Goal: Transaction & Acquisition: Purchase product/service

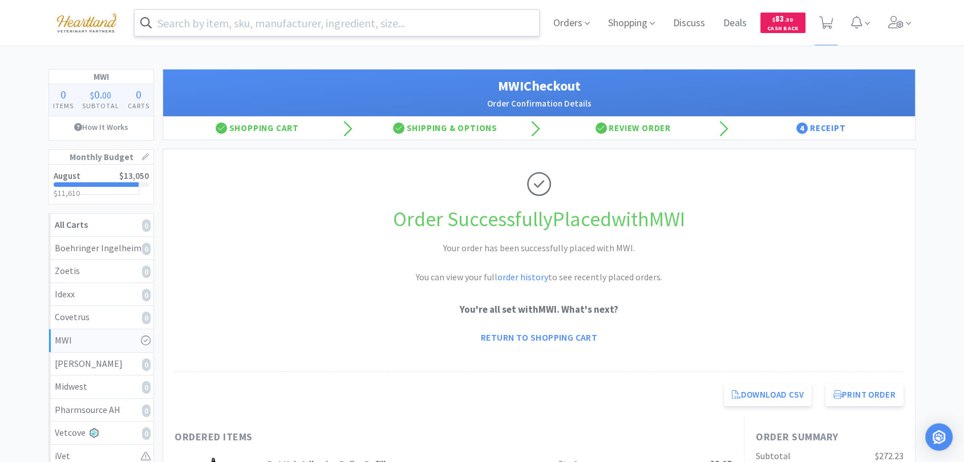
click at [406, 24] on input "text" at bounding box center [337, 23] width 404 height 26
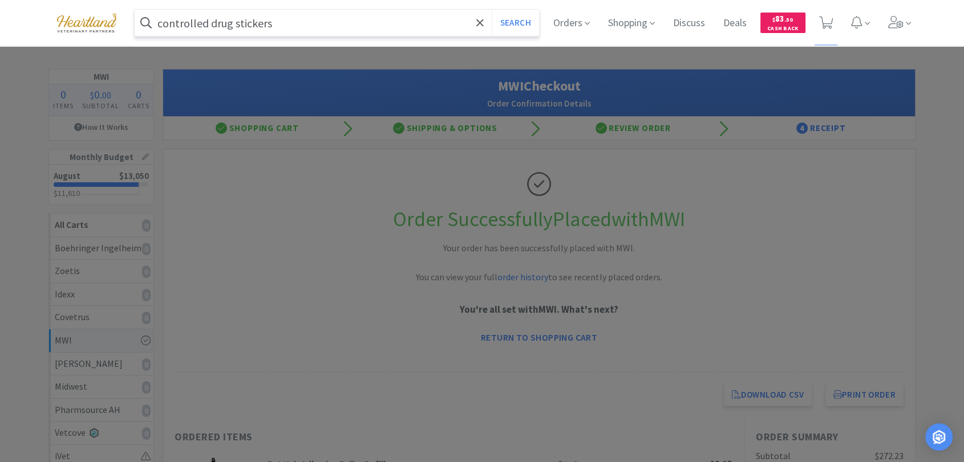
type input "controlled drug stickers"
click at [492, 10] on button "Search" at bounding box center [515, 23] width 47 height 26
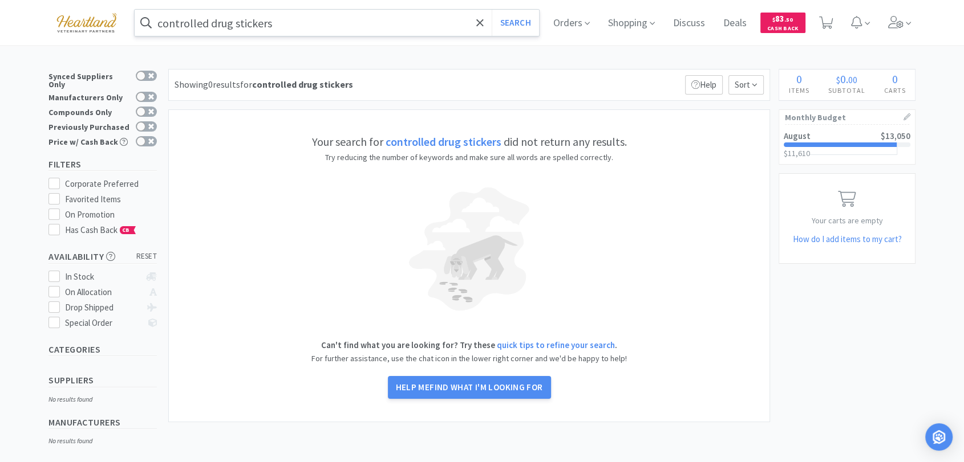
click at [392, 15] on input "controlled drug stickers" at bounding box center [337, 23] width 404 height 26
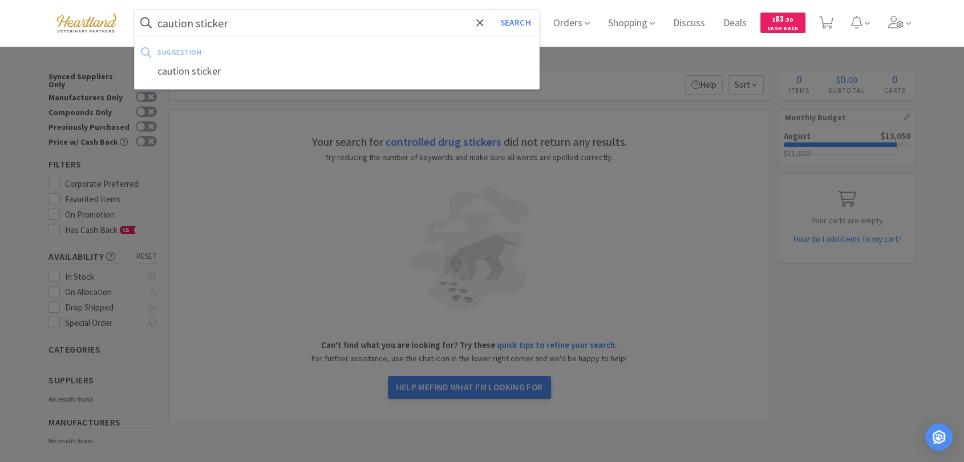
type input "caution sticker"
click at [492, 10] on button "Search" at bounding box center [515, 23] width 47 height 26
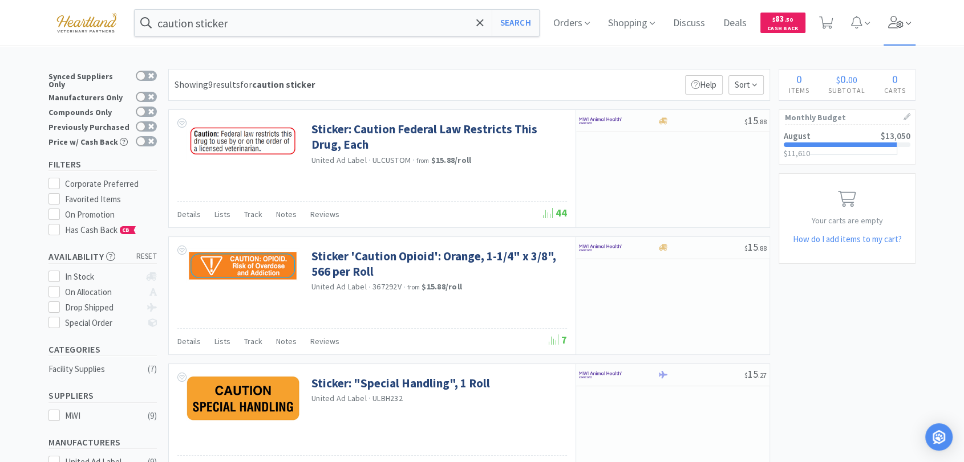
click at [903, 19] on icon at bounding box center [896, 22] width 16 height 13
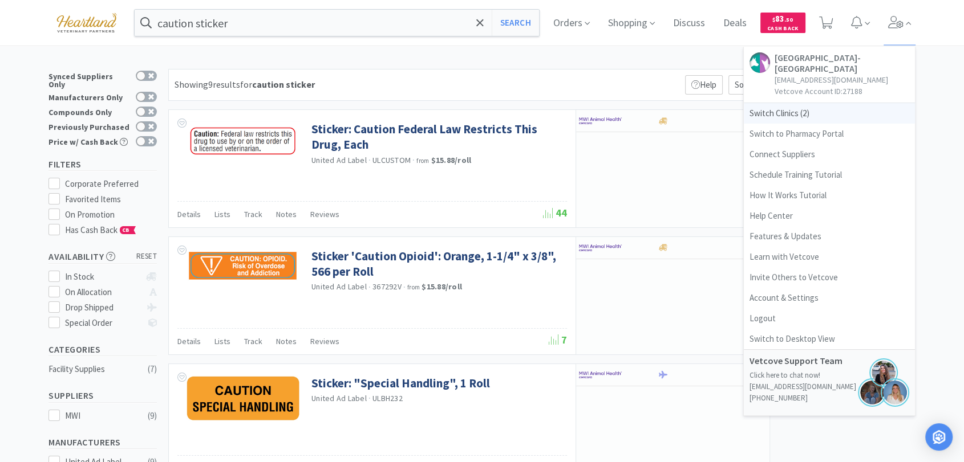
click at [798, 116] on span "Switch Clinics ( 2 )" at bounding box center [829, 113] width 171 height 21
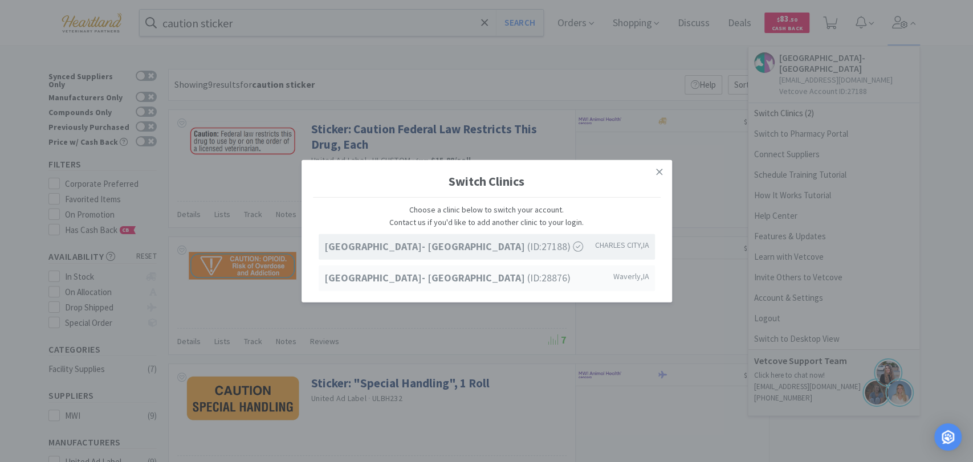
click at [475, 274] on strong "[GEOGRAPHIC_DATA]- [GEOGRAPHIC_DATA]" at bounding box center [425, 277] width 203 height 13
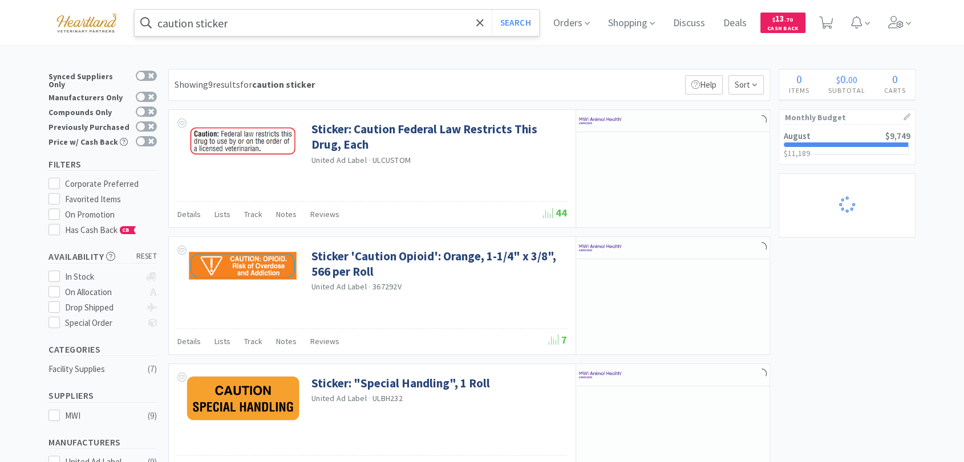
click at [271, 24] on input "caution sticker" at bounding box center [337, 23] width 404 height 26
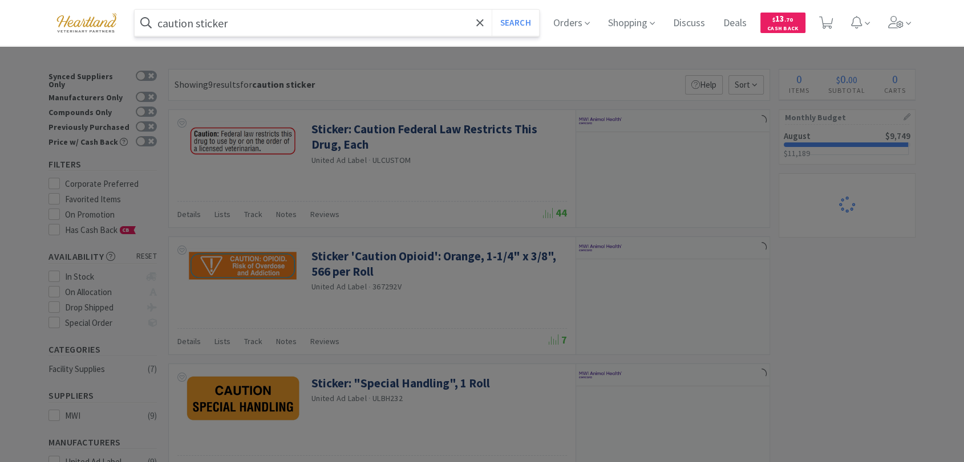
type input "s"
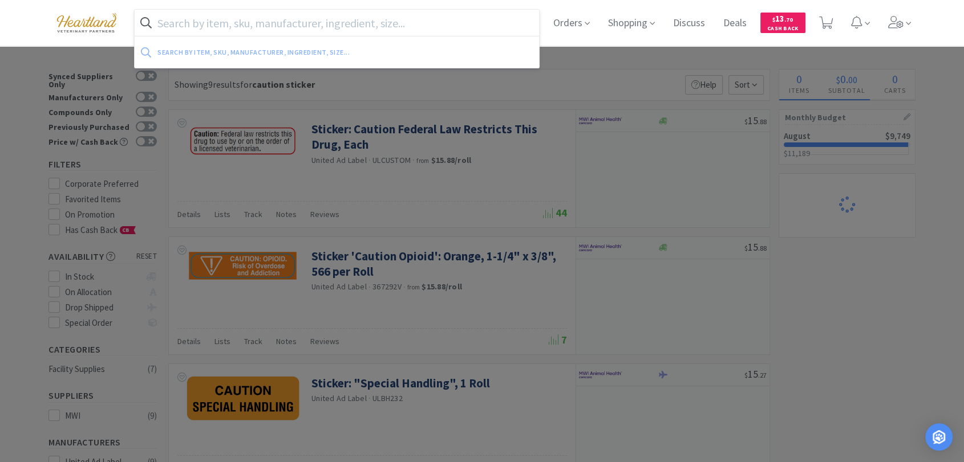
paste input "centrifuge cartridges"
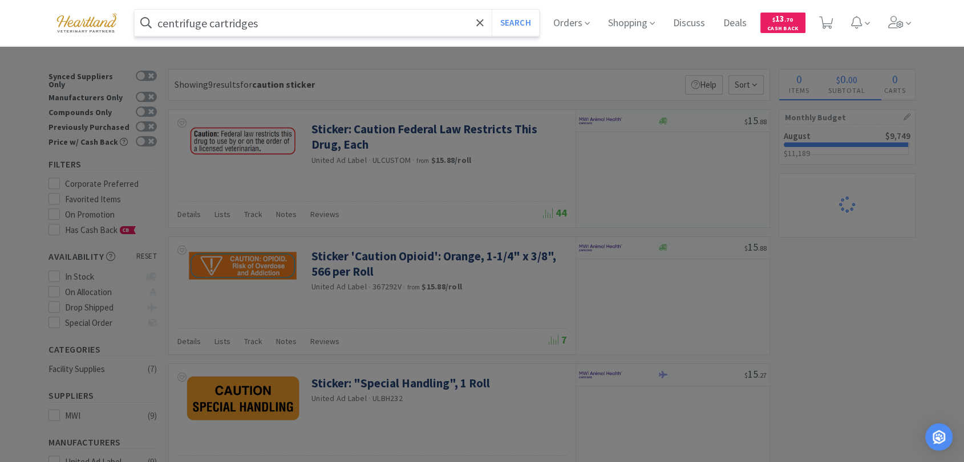
click at [492, 10] on button "Search" at bounding box center [515, 23] width 47 height 26
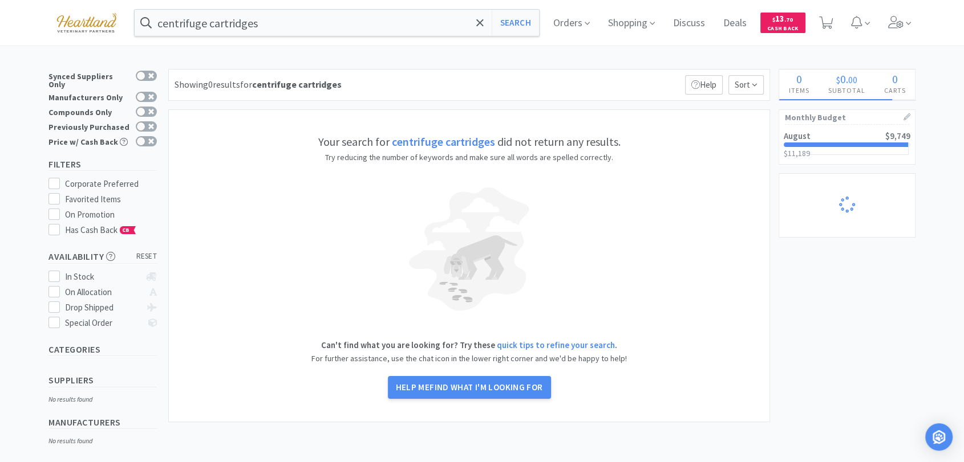
click at [243, 42] on div "centrifuge cartridges Search Orders Shopping Discuss Discuss Deals Deals $ 13 .…" at bounding box center [481, 23] width 867 height 46
click at [257, 33] on input "centrifuge cartridges" at bounding box center [337, 23] width 404 height 26
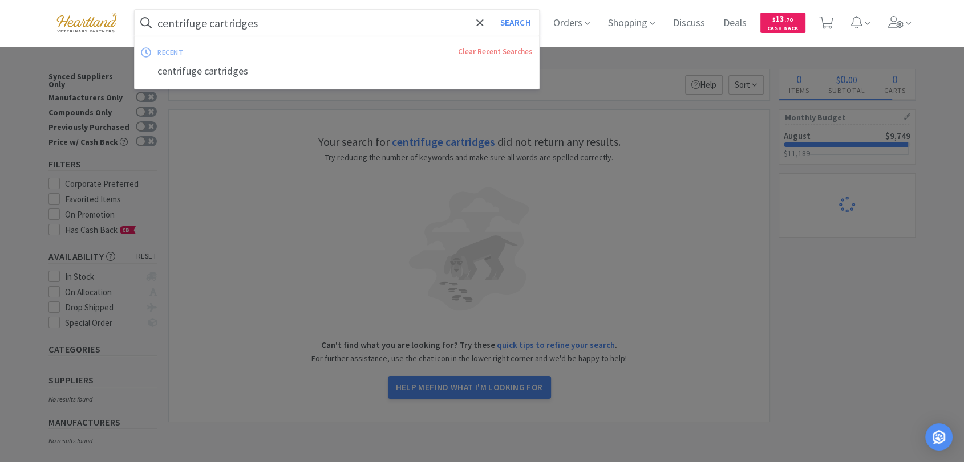
click at [289, 24] on input "centrifuge cartridges" at bounding box center [337, 23] width 404 height 26
drag, startPoint x: 291, startPoint y: 25, endPoint x: 144, endPoint y: 33, distance: 147.3
click at [146, 33] on input "centrifuge cartridges" at bounding box center [337, 23] width 404 height 26
click at [214, 72] on div "sedivue cartridges" at bounding box center [337, 71] width 404 height 21
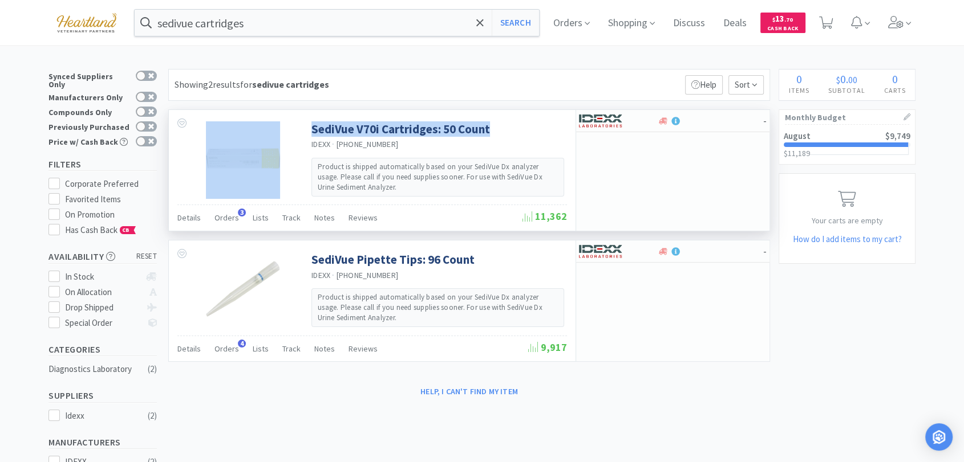
drag, startPoint x: 301, startPoint y: 128, endPoint x: 496, endPoint y: 129, distance: 195.0
click at [496, 129] on div "SediVue V70i Cartridges: 50 Count IDEXX · [PHONE_NUMBER] Product is shipped aut…" at bounding box center [372, 157] width 407 height 95
copy div "SediVue V70i Cartridges: 50 Count"
click at [279, 23] on input "sedivue cartridges" at bounding box center [337, 23] width 404 height 26
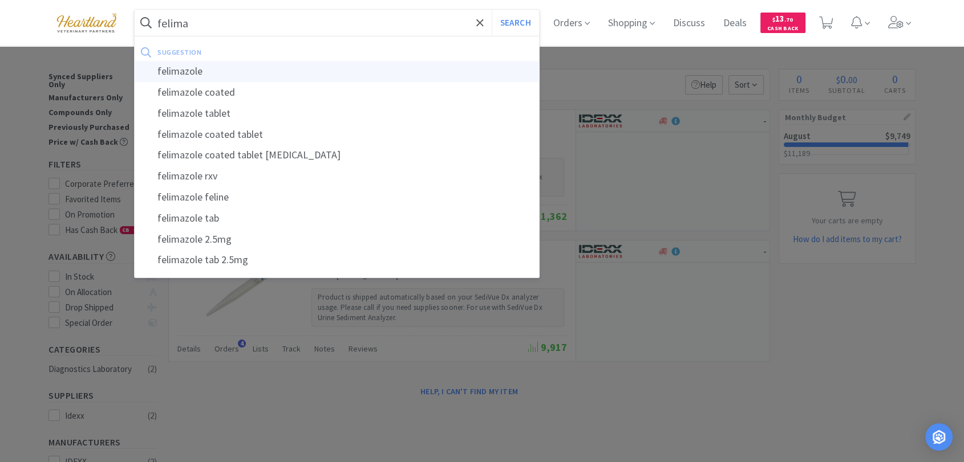
click at [273, 74] on div "felimazole" at bounding box center [337, 71] width 404 height 21
type input "felimazole"
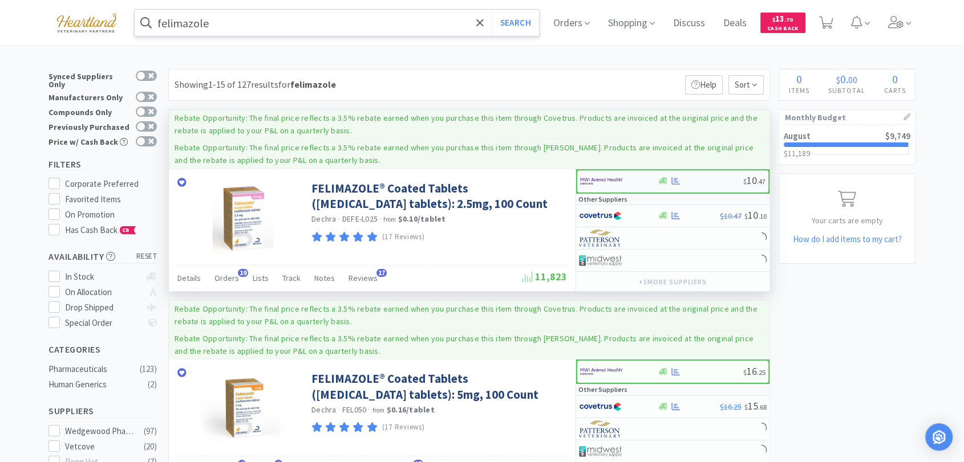
click at [603, 183] on img at bounding box center [601, 181] width 43 height 17
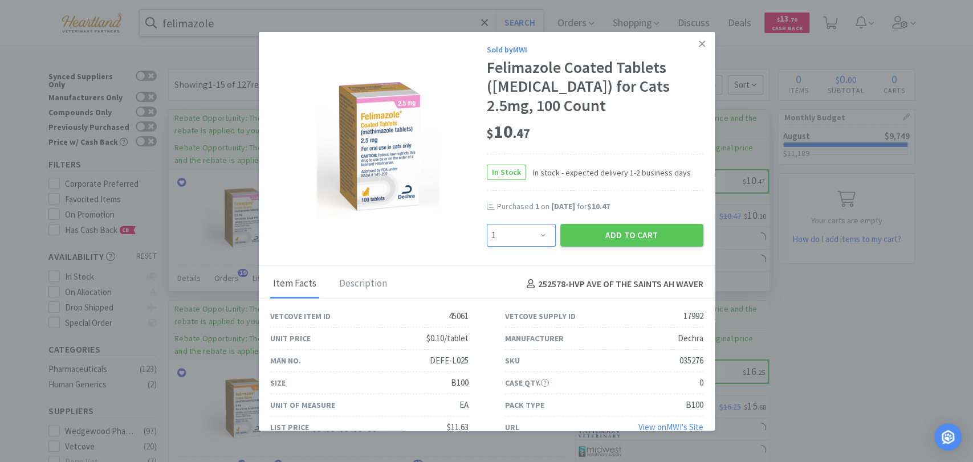
click at [541, 231] on select "Enter Quantity 1 2 3 4 5 6 7 8 9 10 11 12 13 14 15 16 17 18 19 20 Enter Quantity" at bounding box center [521, 235] width 69 height 23
select select "2"
click at [487, 224] on select "Enter Quantity 1 2 3 4 5 6 7 8 9 10 11 12 13 14 15 16 17 18 19 20 Enter Quantity" at bounding box center [521, 235] width 69 height 23
click at [622, 245] on button "Add to Cart" at bounding box center [632, 235] width 143 height 23
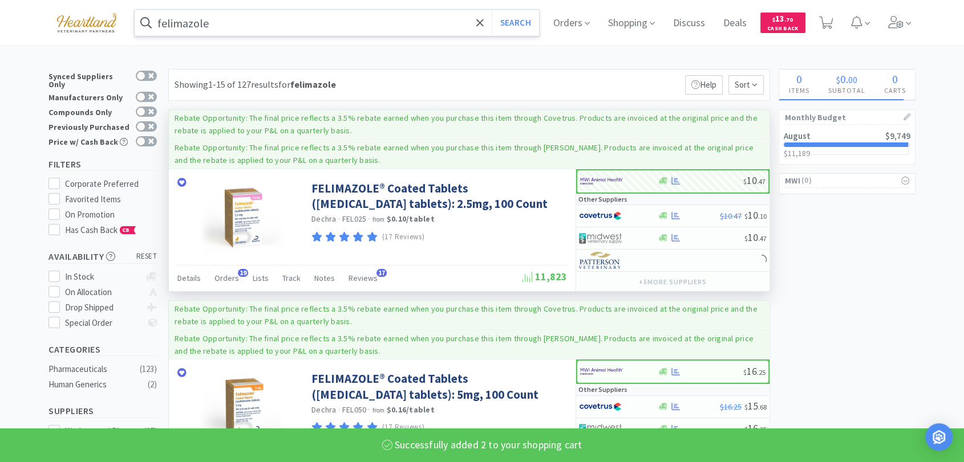
select select "2"
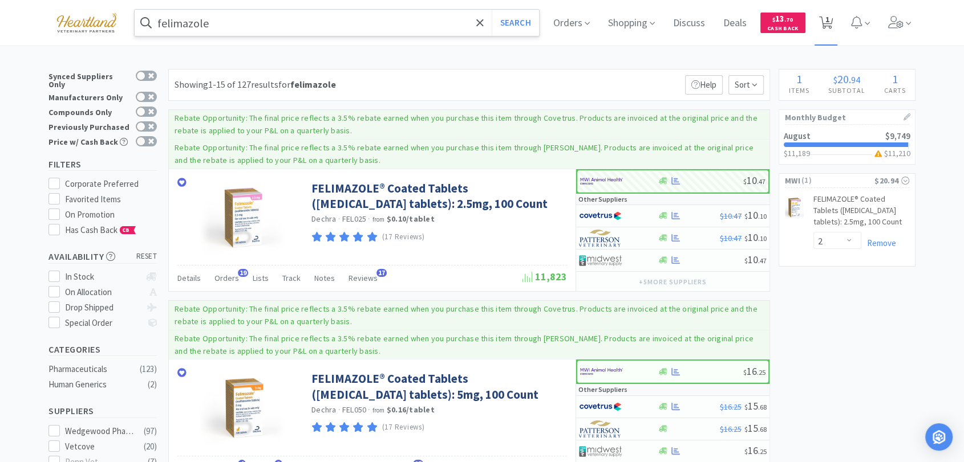
click at [833, 21] on icon at bounding box center [826, 23] width 14 height 13
select select "2"
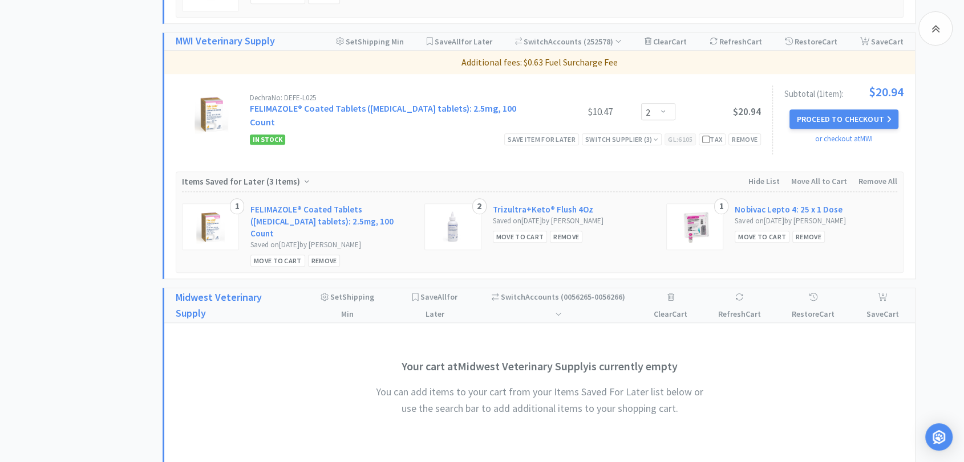
scroll to position [950, 0]
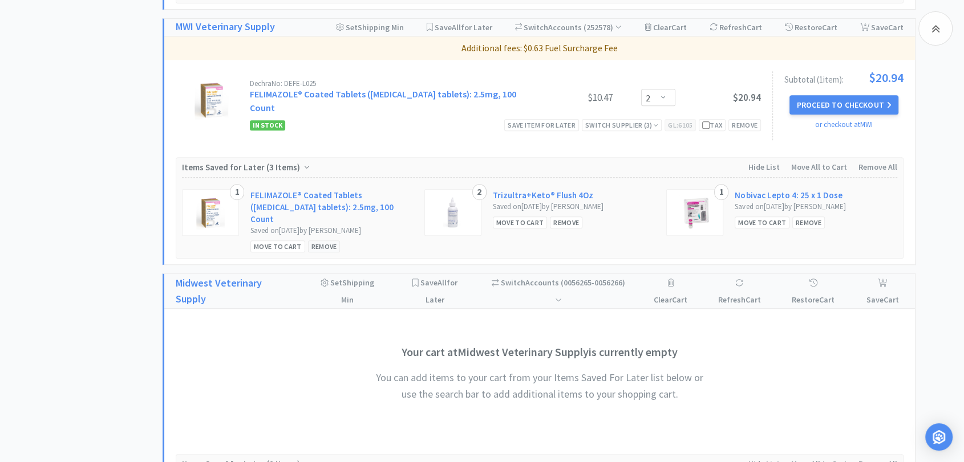
click at [323, 241] on div "Remove" at bounding box center [324, 247] width 33 height 12
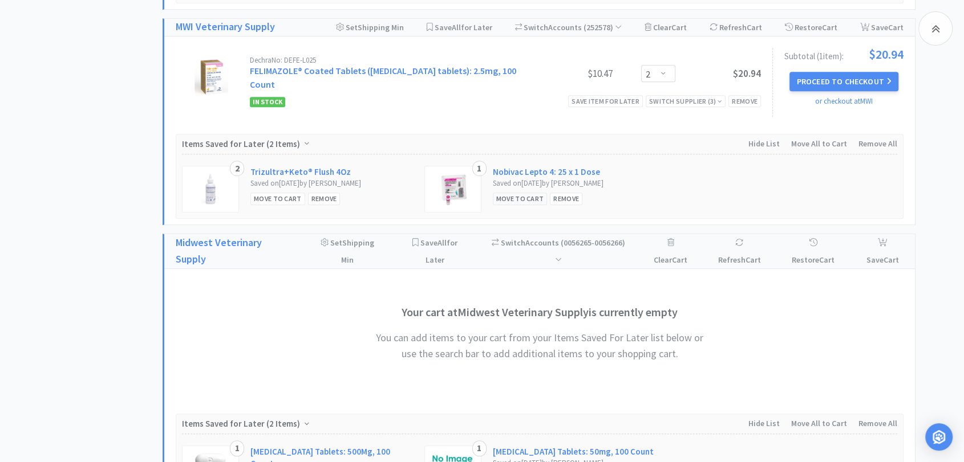
click at [527, 193] on div "Move to Cart" at bounding box center [520, 199] width 55 height 12
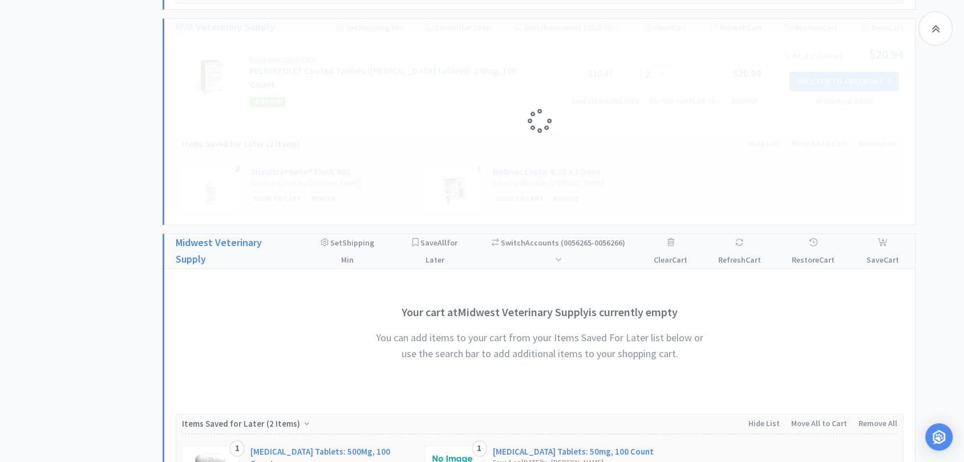
select select "1"
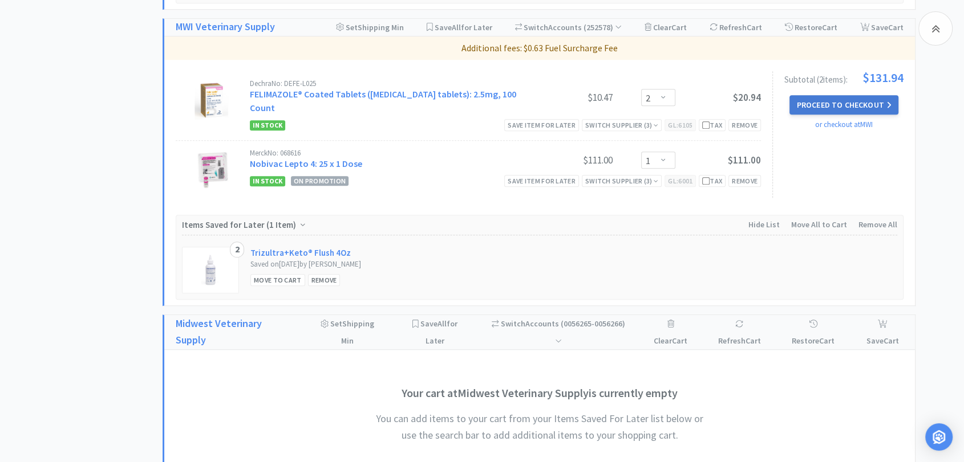
click at [822, 105] on button "Proceed to Checkout" at bounding box center [843, 104] width 108 height 19
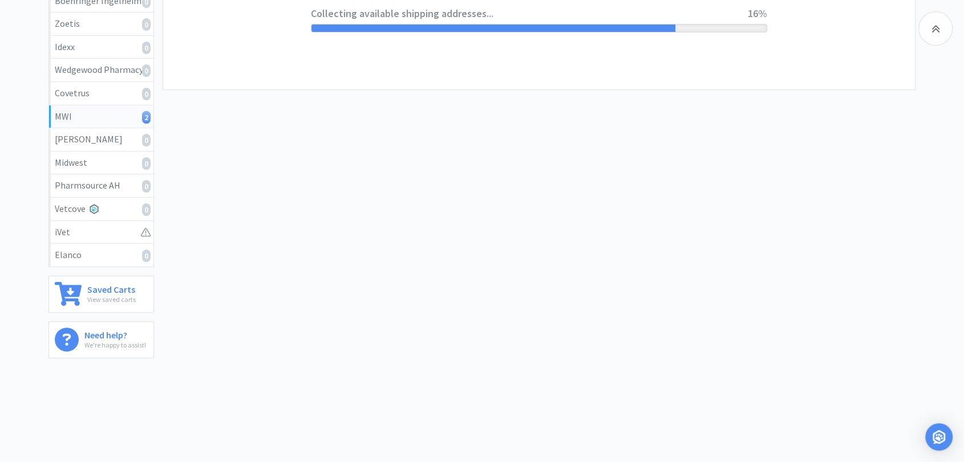
select select "STD_"
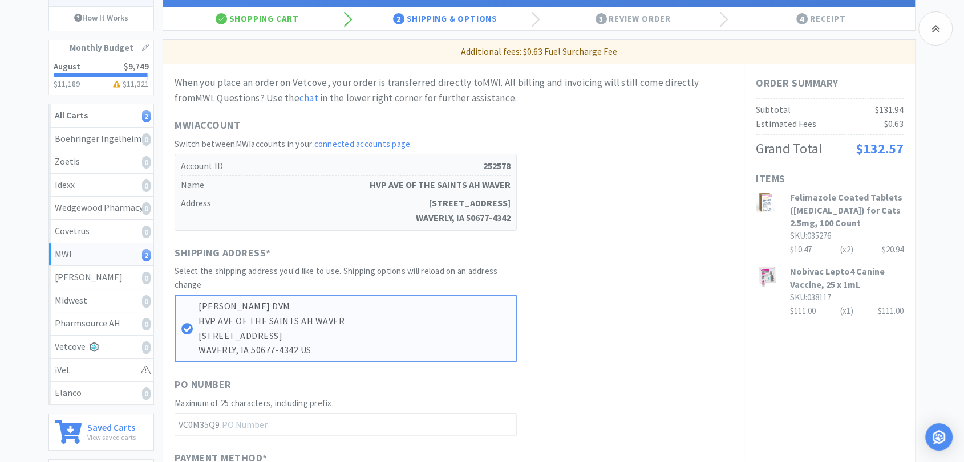
scroll to position [0, 0]
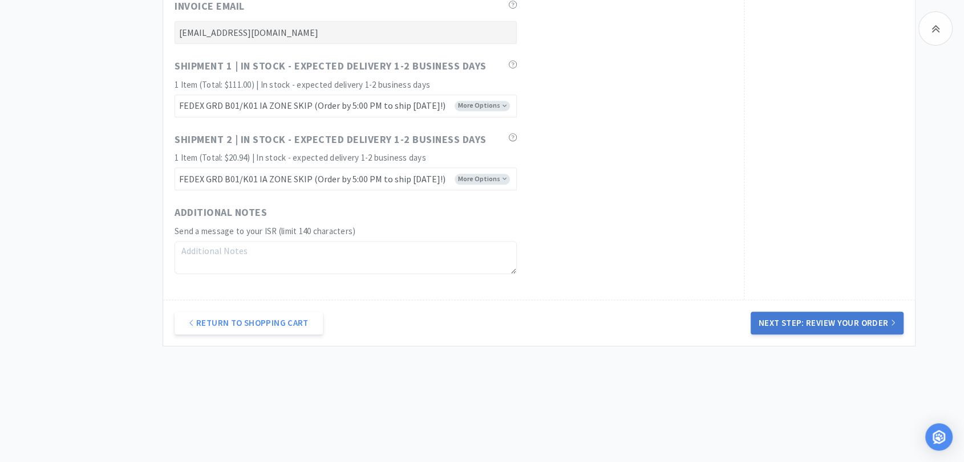
click at [858, 326] on button "Next Step: Review Your Order" at bounding box center [826, 323] width 153 height 23
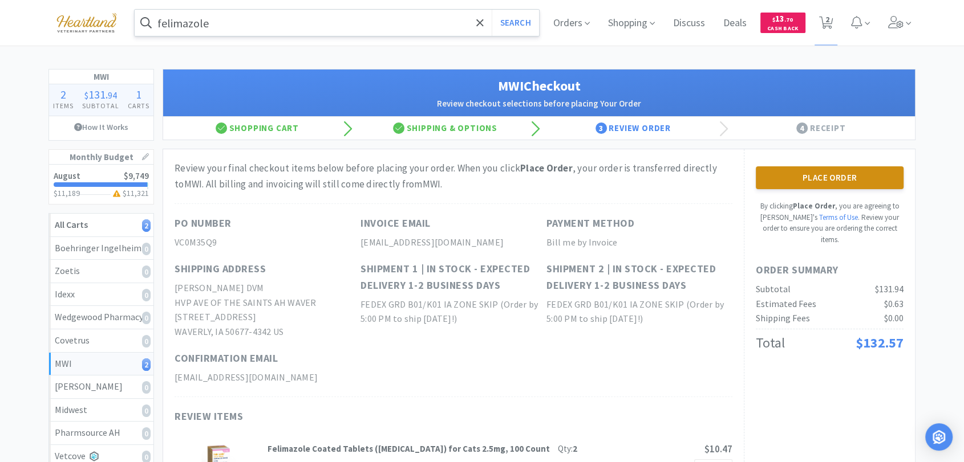
click at [839, 173] on button "Place Order" at bounding box center [830, 177] width 148 height 23
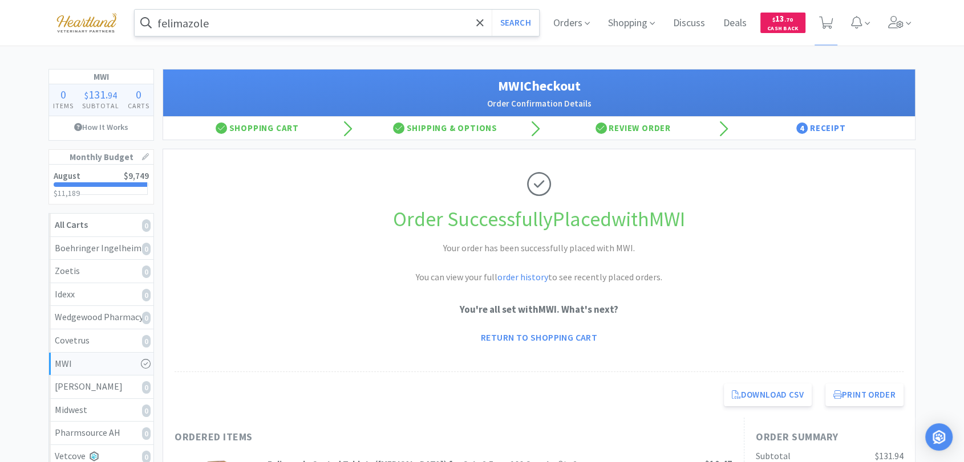
click at [368, 23] on input "felimazole" at bounding box center [337, 23] width 404 height 26
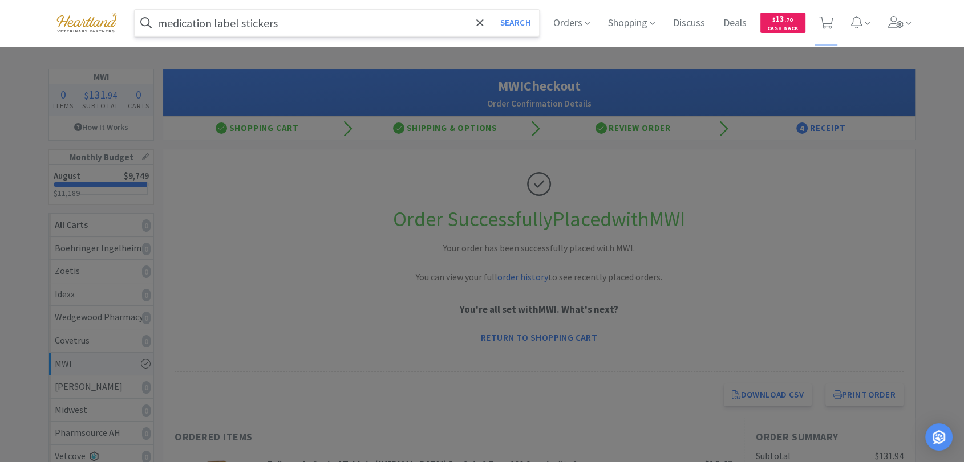
type input "medication label stickers"
click at [492, 10] on button "Search" at bounding box center [515, 23] width 47 height 26
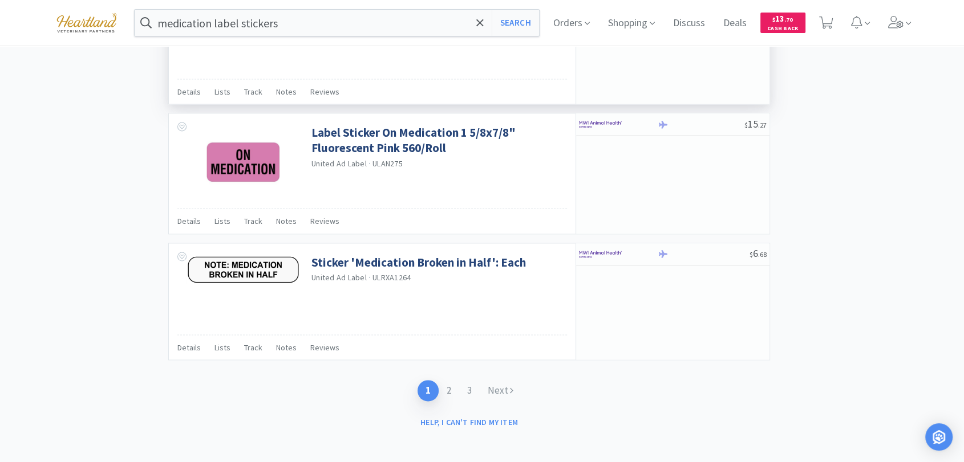
scroll to position [1660, 0]
click at [449, 388] on link "2" at bounding box center [448, 390] width 21 height 21
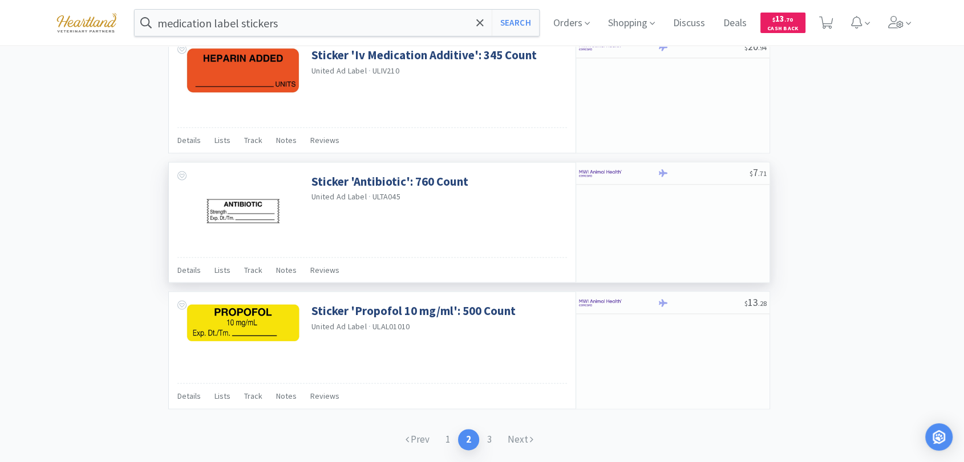
scroll to position [1652, 0]
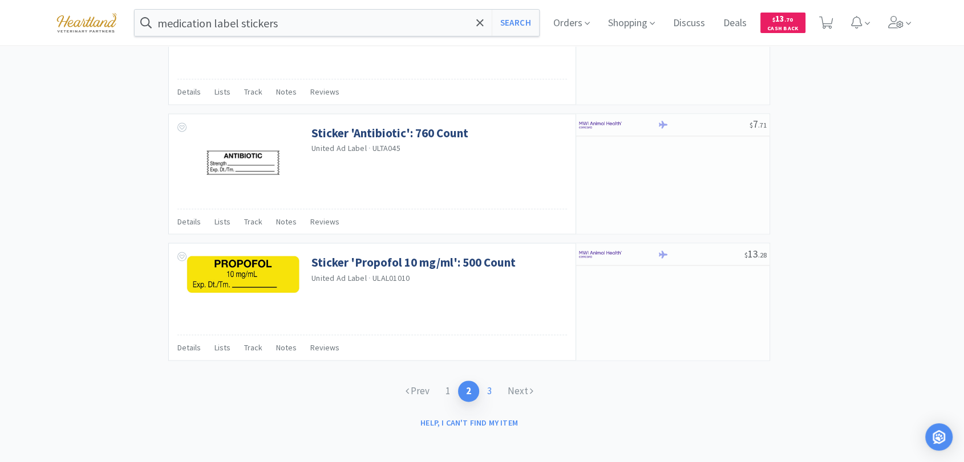
click at [492, 384] on link "3" at bounding box center [489, 391] width 21 height 21
